Goal: Task Accomplishment & Management: Manage account settings

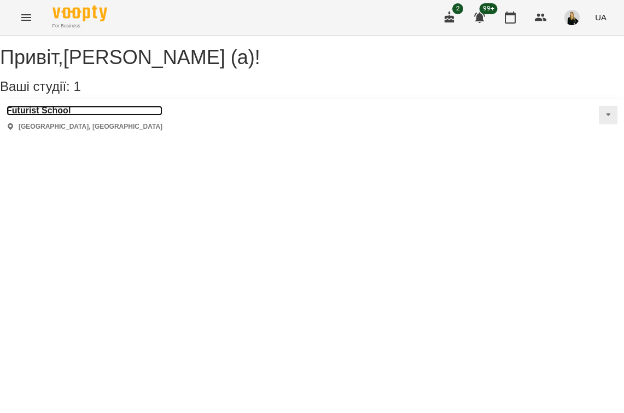
click at [51, 115] on h3 "Futurist School" at bounding box center [85, 111] width 156 height 10
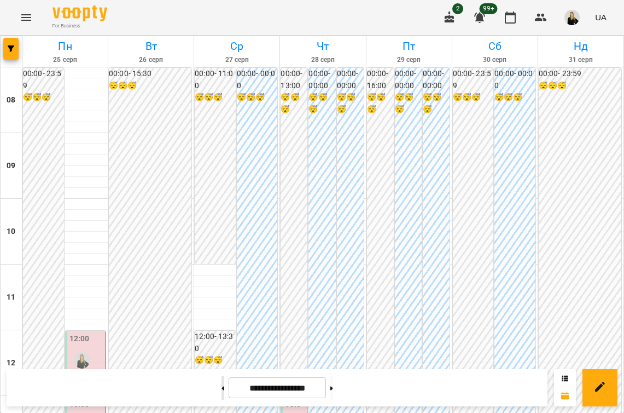
click at [222, 393] on button at bounding box center [223, 387] width 3 height 24
type input "**********"
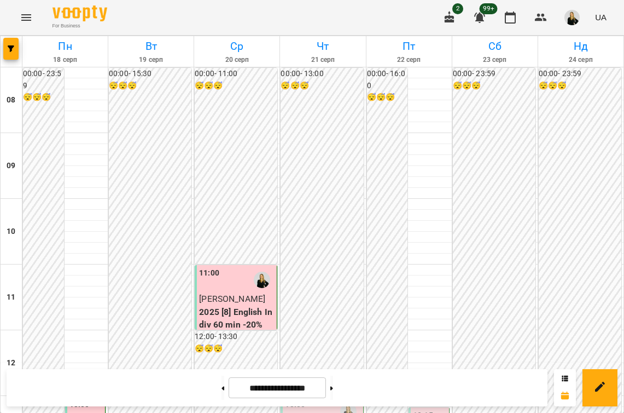
scroll to position [307, 0]
click at [322, 398] on div "13:00" at bounding box center [323, 410] width 76 height 25
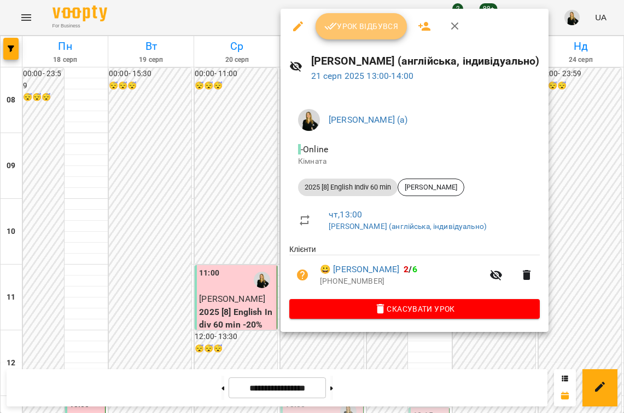
click at [345, 24] on span "Урок відбувся" at bounding box center [362, 26] width 74 height 13
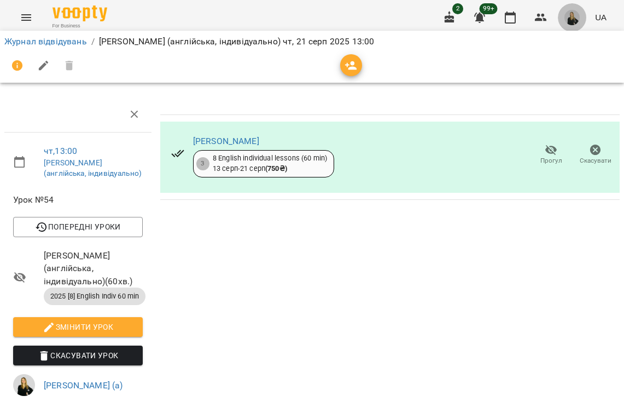
click at [570, 22] on img "button" at bounding box center [572, 17] width 15 height 15
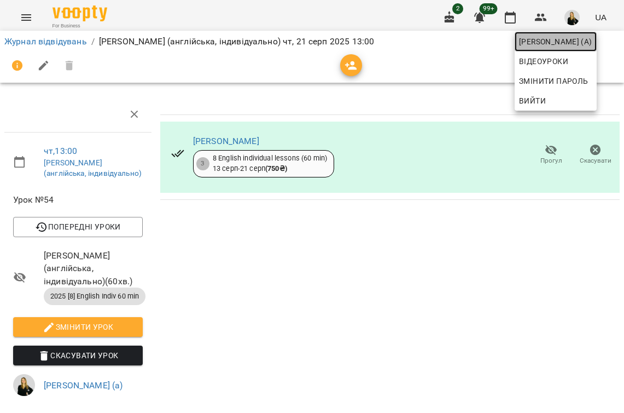
click at [557, 50] on link "[PERSON_NAME] (а)" at bounding box center [556, 42] width 82 height 20
